Goal: Communication & Community: Participate in discussion

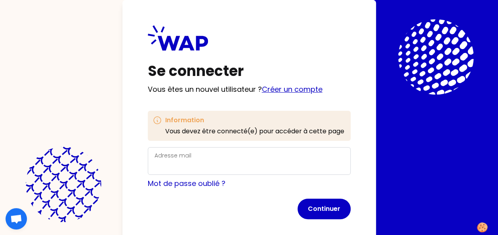
click at [291, 90] on link "Créer un compte" at bounding box center [292, 89] width 61 height 10
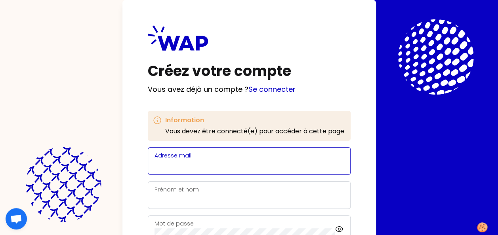
click at [210, 161] on input "Adresse mail" at bounding box center [250, 166] width 190 height 11
type input "[PERSON_NAME][EMAIL_ADDRESS][PERSON_NAME][DOMAIN_NAME]"
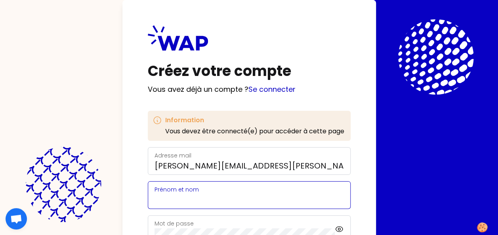
type input "[PERSON_NAME]"
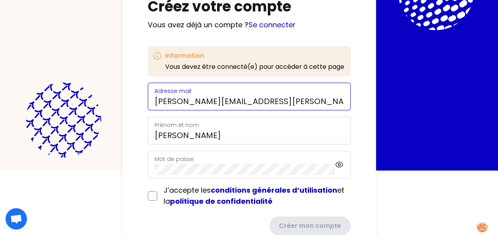
scroll to position [79, 0]
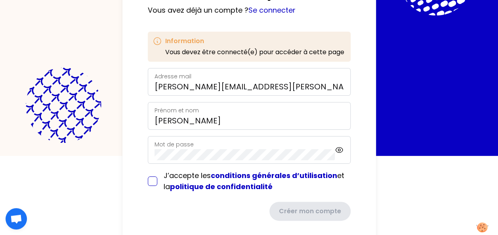
click at [149, 181] on input "checkbox" at bounding box center [153, 182] width 10 height 10
checkbox input "true"
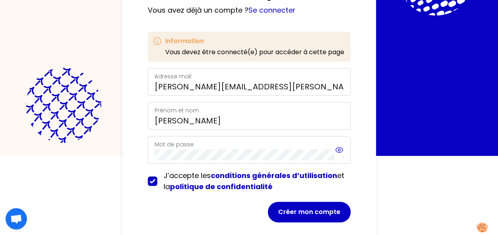
click at [341, 151] on icon at bounding box center [339, 150] width 9 height 10
click at [341, 151] on icon at bounding box center [339, 150] width 7 height 7
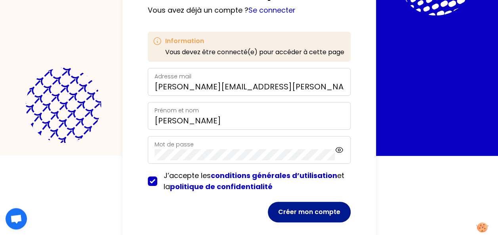
click at [318, 212] on button "Créer mon compte" at bounding box center [309, 212] width 83 height 21
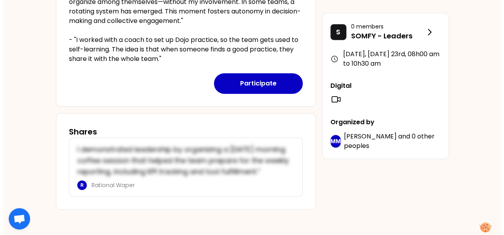
scroll to position [276, 0]
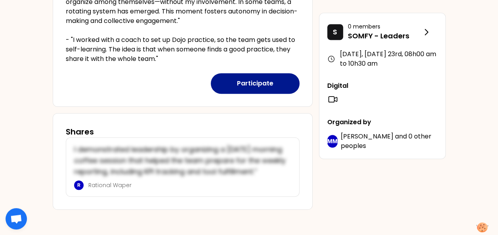
click at [269, 73] on button "Participate" at bounding box center [255, 83] width 89 height 21
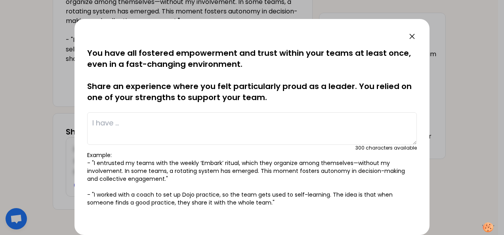
click at [360, 123] on textarea at bounding box center [252, 129] width 330 height 33
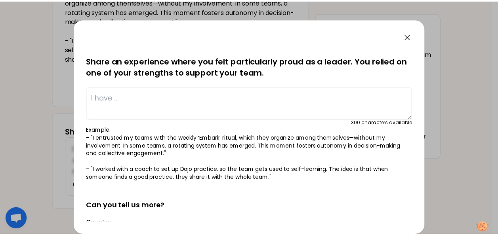
scroll to position [0, 0]
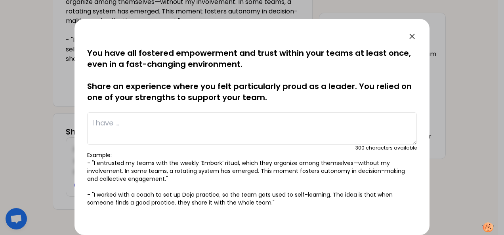
click at [415, 37] on icon at bounding box center [413, 37] width 10 height 10
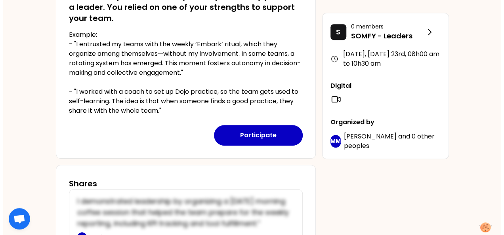
scroll to position [238, 0]
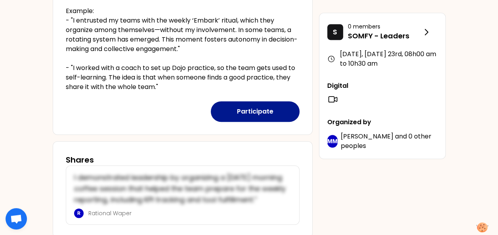
click at [244, 111] on button "Participate" at bounding box center [255, 111] width 89 height 21
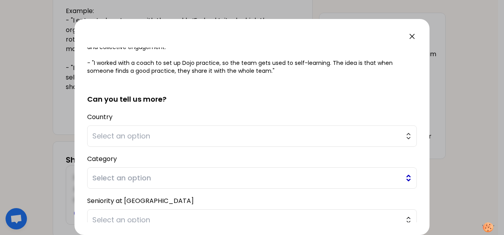
scroll to position [191, 0]
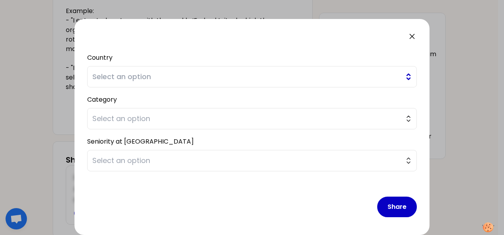
click at [402, 78] on button "Select an option" at bounding box center [252, 76] width 330 height 21
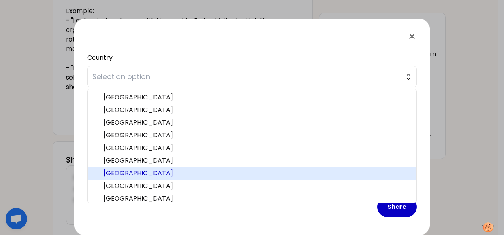
click at [323, 176] on span "[GEOGRAPHIC_DATA]" at bounding box center [256, 174] width 307 height 10
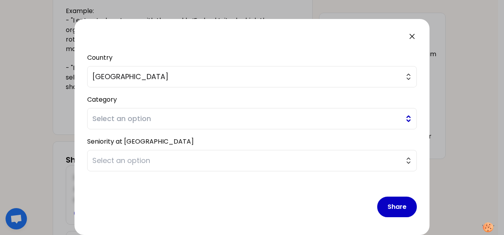
click at [405, 118] on button "Select an option" at bounding box center [252, 118] width 330 height 21
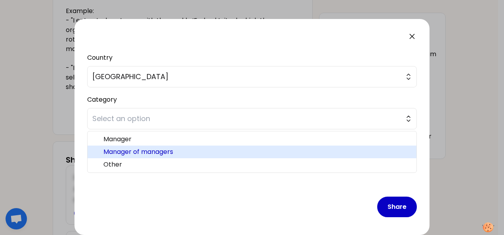
click at [372, 151] on span "Manager of managers" at bounding box center [256, 152] width 307 height 10
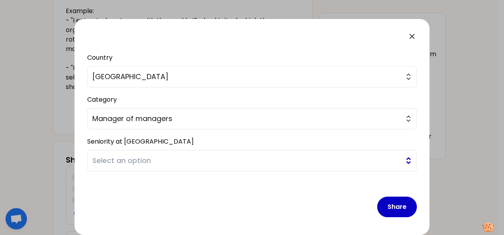
click at [404, 162] on button "Select an option" at bounding box center [252, 160] width 330 height 21
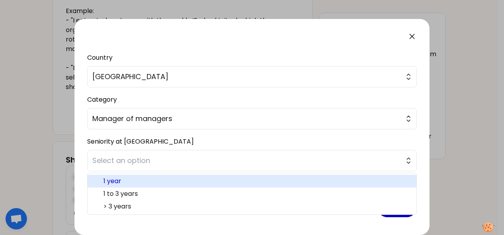
click at [346, 180] on span "1 year" at bounding box center [256, 182] width 307 height 10
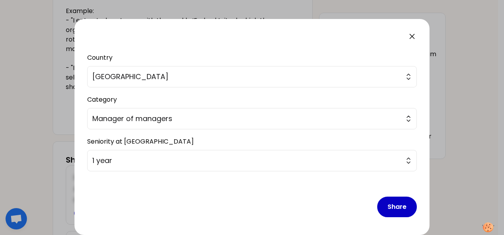
scroll to position [0, 0]
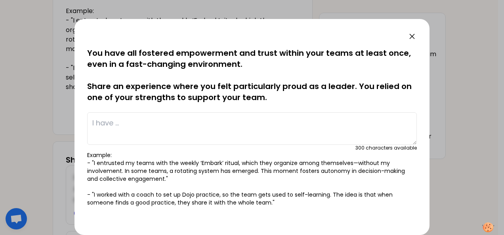
click at [265, 122] on textarea at bounding box center [252, 129] width 330 height 33
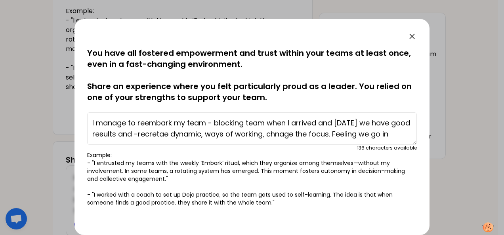
scroll to position [6, 0]
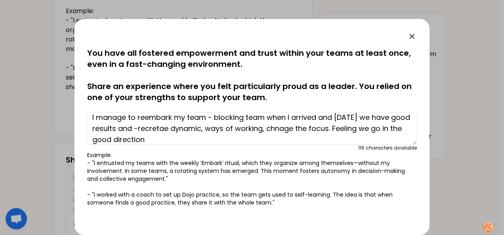
click at [304, 128] on textarea "I manage to reembark my team - blocking team when I arrived and [DATE] we have …" at bounding box center [252, 129] width 330 height 33
click at [93, 116] on textarea "I manage to reembark my team - blocking team when I arrived and [DATE] we have …" at bounding box center [252, 129] width 330 height 33
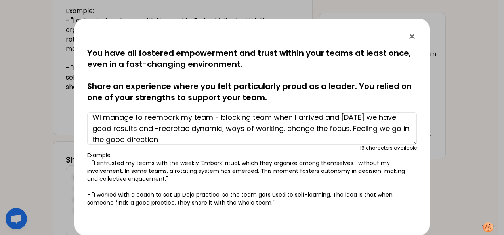
scroll to position [5, 0]
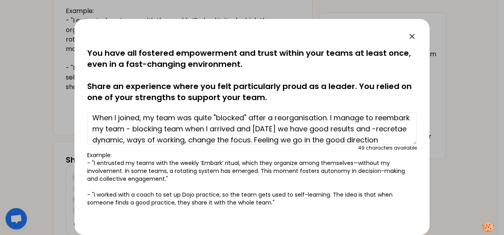
click at [100, 128] on textarea "When I joined, my team was quite "blocked" after a reorganisation. I manage to …" at bounding box center [252, 129] width 330 height 33
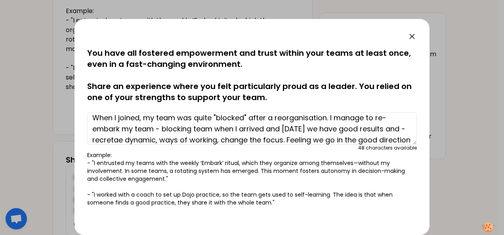
click at [153, 130] on textarea "When I joined, my team was quite "blocked" after a reorganisation. I manage to …" at bounding box center [252, 129] width 330 height 33
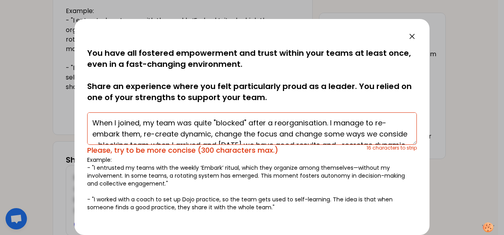
scroll to position [6, 0]
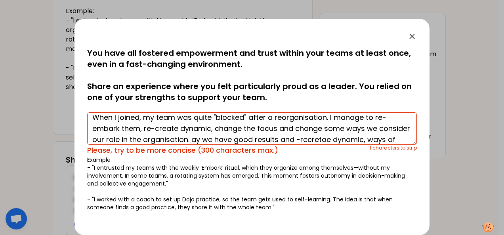
drag, startPoint x: 346, startPoint y: 126, endPoint x: 360, endPoint y: 132, distance: 14.2
click at [346, 126] on textarea "When I joined, my team was quite "blocked" after a reorganisation. I manage to …" at bounding box center [252, 129] width 330 height 33
click at [365, 128] on textarea "When I joined, my team was quite "blocked" after a reorganisation. I manage to …" at bounding box center [252, 129] width 330 height 33
click at [164, 138] on textarea "When I joined, my team was quite "blocked" after a reorganisation. I manage to …" at bounding box center [252, 129] width 330 height 33
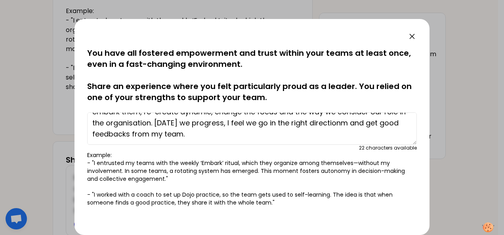
scroll to position [0, 0]
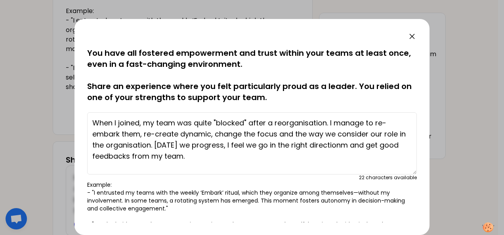
drag, startPoint x: 408, startPoint y: 141, endPoint x: 412, endPoint y: 170, distance: 30.0
click at [412, 170] on div "saved You have all fostered empowerment and trust within your teams at least on…" at bounding box center [252, 135] width 330 height 175
click at [364, 123] on textarea "When I joined, my team was quite "blocked" after a reorganisation. I manage to …" at bounding box center [252, 144] width 330 height 62
click at [353, 146] on textarea "When I joined, my team was quite "blocked" after a reorganisation. I managed to…" at bounding box center [252, 144] width 330 height 62
click at [184, 157] on textarea "When I joined, my team was quite "blocked" after a reorganisation. I managed to…" at bounding box center [252, 144] width 330 height 62
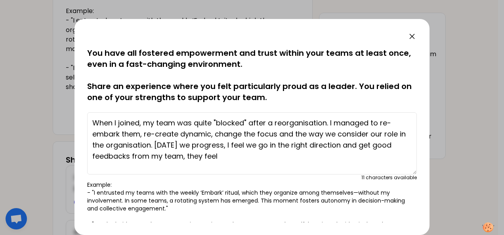
click at [346, 144] on textarea "When I joined, my team was quite "blocked" after a reorganisation. I managed to…" at bounding box center [252, 144] width 330 height 62
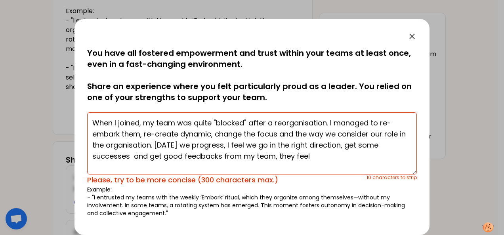
click at [92, 155] on textarea "When I joined, my team was quite "blocked" after a reorganisation. I managed to…" at bounding box center [252, 144] width 330 height 62
click at [132, 157] on textarea "When I joined, my team was quite "blocked" after a reorganisation. I managed to…" at bounding box center [252, 144] width 330 height 62
click at [233, 143] on textarea "When I joined, my team was quite "blocked" after a reorganisation. I managed to…" at bounding box center [252, 144] width 330 height 62
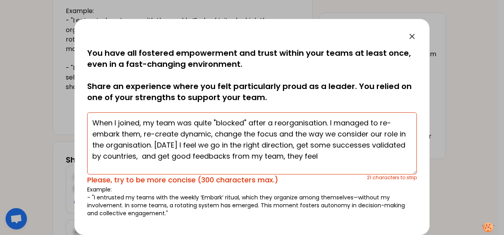
click at [176, 157] on textarea "When I joined, my team was quite "blocked" after a reorganisation. I managed to…" at bounding box center [252, 144] width 330 height 62
click at [373, 157] on textarea "When I joined, my team was quite "blocked" after a reorganisation. I managed to…" at bounding box center [252, 144] width 330 height 62
click at [128, 156] on textarea "When I joined, my team was quite "blocked" after a reorganisation. I managed to…" at bounding box center [252, 144] width 330 height 62
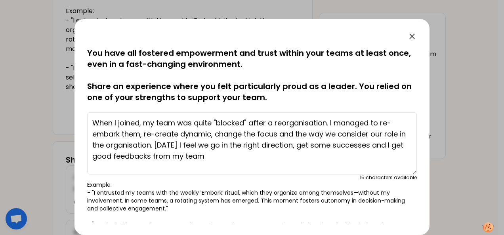
click at [236, 158] on textarea "When I joined, my team was quite "blocked" after a reorganisation. I managed to…" at bounding box center [252, 144] width 330 height 62
click at [338, 134] on textarea "When I joined, my team was quite "blocked" after a reorganisation. I managed to…" at bounding box center [252, 144] width 330 height 62
click at [157, 145] on textarea "When I joined, my team was quite "blocked" after a reorganisation. I managed to…" at bounding box center [252, 144] width 330 height 62
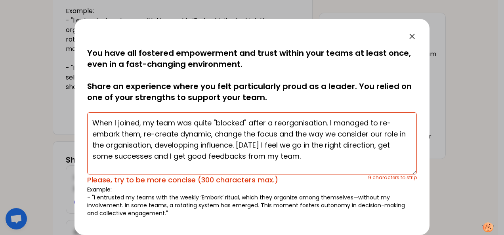
click at [160, 148] on textarea "When I joined, my team was quite "blocked" after a reorganisation. I managed to…" at bounding box center [252, 144] width 330 height 62
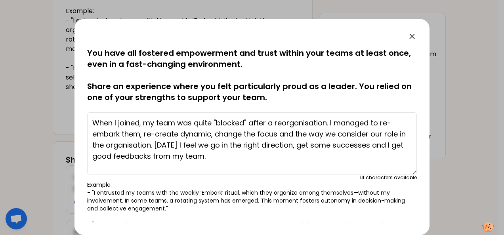
click at [304, 146] on textarea "When I joined, my team was quite "blocked" after a reorganisation. I managed to…" at bounding box center [252, 144] width 330 height 62
drag, startPoint x: 346, startPoint y: 142, endPoint x: 358, endPoint y: 147, distance: 13.8
click at [346, 142] on textarea "When I joined, my team was quite "blocked" after a reorganisation. I managed to…" at bounding box center [252, 144] width 330 height 62
click at [263, 157] on textarea "When I joined, my team was quite "blocked" after a reorganisation. I managed to…" at bounding box center [252, 144] width 330 height 62
click at [317, 147] on textarea "When I joined, my team was quite "blocked" after a reorganisation. I managed to…" at bounding box center [252, 144] width 330 height 62
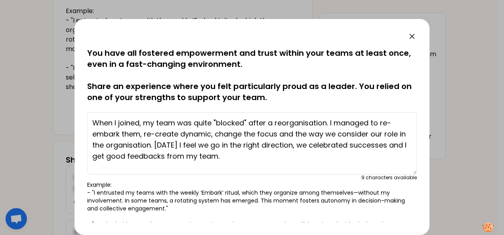
click at [358, 145] on textarea "When I joined, my team was quite "blocked" after a reorganisation. I managed to…" at bounding box center [252, 144] width 330 height 62
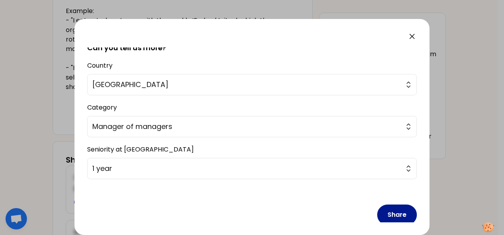
scroll to position [222, 0]
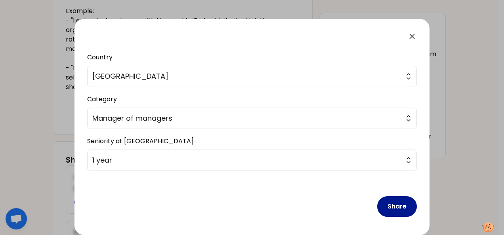
type textarea "When I joined, my team was quite "blocked" after a reorganisation. I managed to…"
click at [392, 201] on button "Share" at bounding box center [397, 207] width 40 height 21
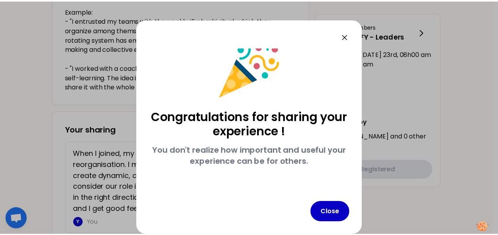
scroll to position [13, 0]
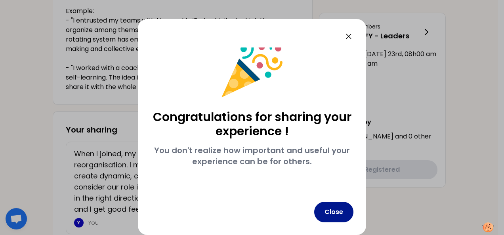
click at [345, 211] on button "Close" at bounding box center [333, 212] width 39 height 21
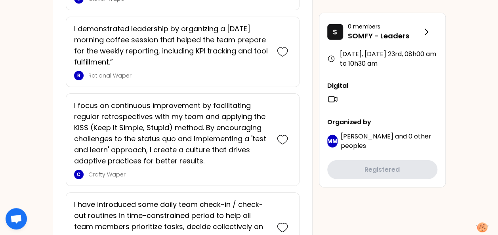
scroll to position [951, 0]
